Goal: Find specific page/section: Find specific page/section

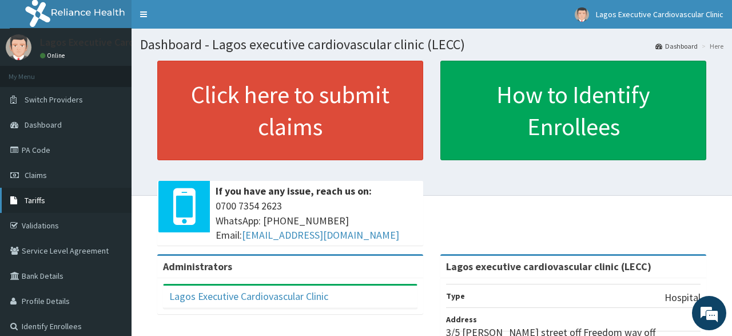
click at [50, 197] on link "Tariffs" at bounding box center [66, 200] width 132 height 25
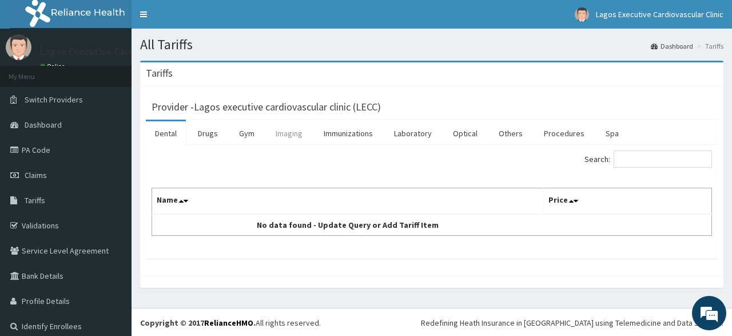
click at [280, 133] on link "Imaging" at bounding box center [288, 133] width 45 height 24
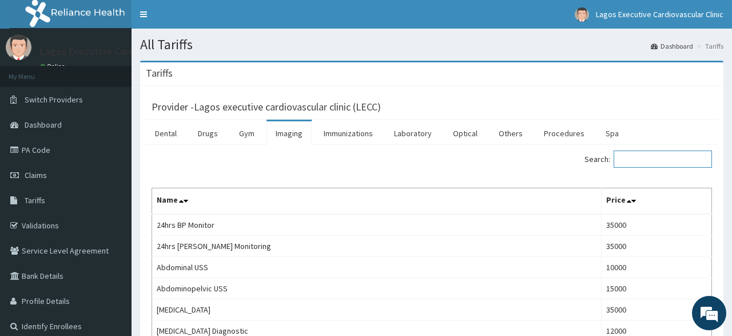
click at [675, 156] on input "Search:" at bounding box center [662, 158] width 98 height 17
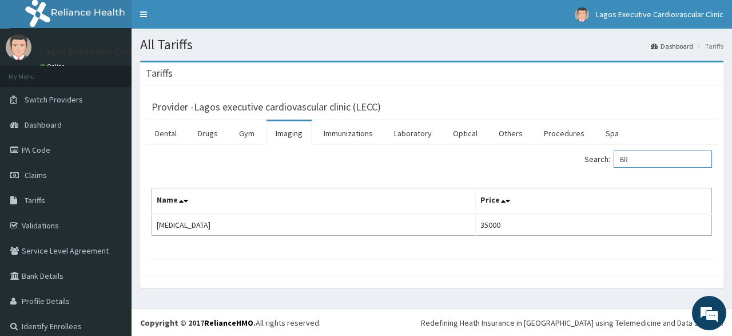
type input "B"
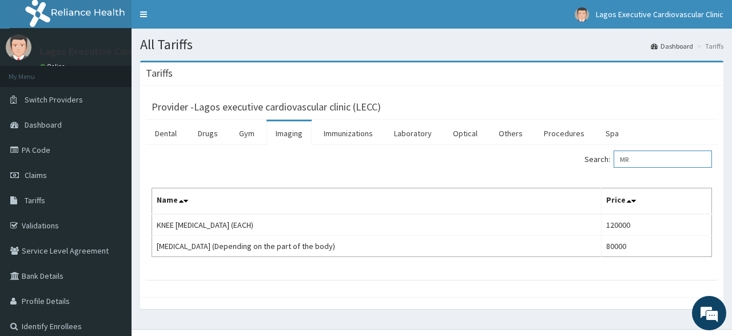
type input "M"
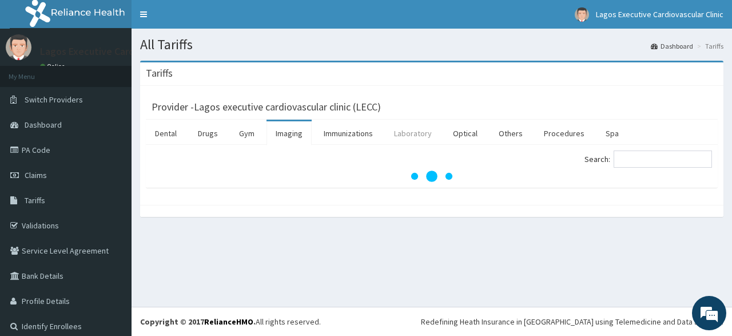
click at [405, 132] on link "Laboratory" at bounding box center [413, 133] width 56 height 24
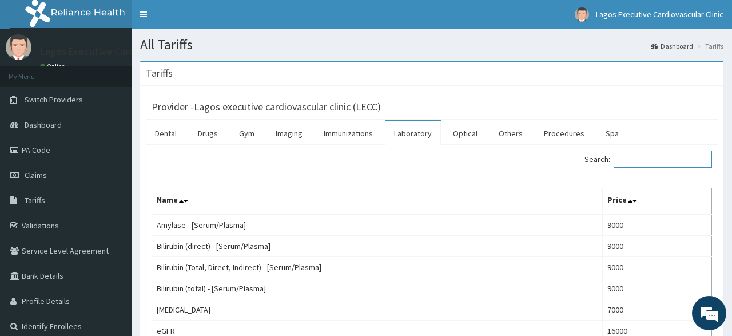
click at [624, 158] on input "Search:" at bounding box center [662, 158] width 98 height 17
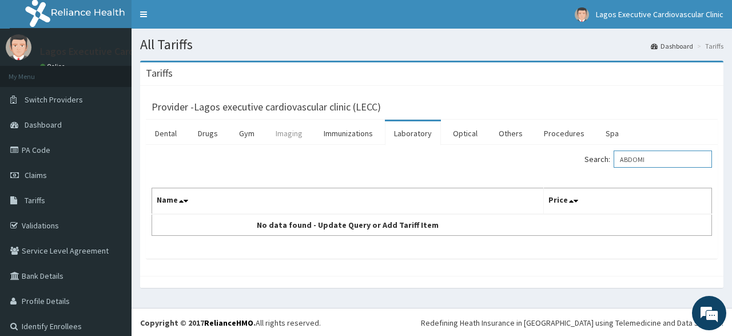
type input "ABDOMI"
click at [291, 140] on link "Imaging" at bounding box center [288, 133] width 45 height 24
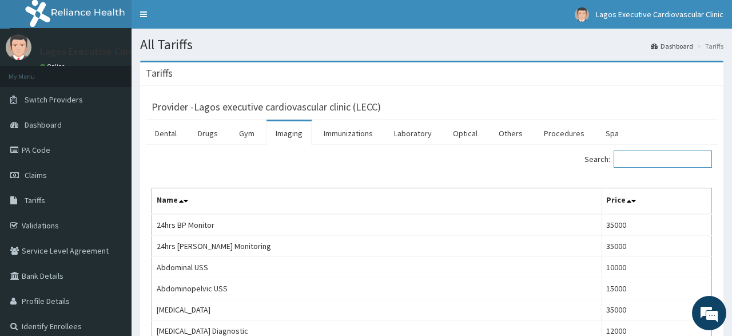
click at [634, 154] on input "Search:" at bounding box center [662, 158] width 98 height 17
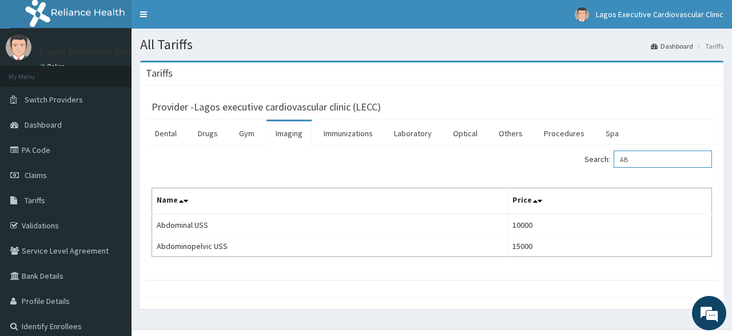
type input "A"
type input "PELVIC"
